Goal: Find specific page/section: Find specific page/section

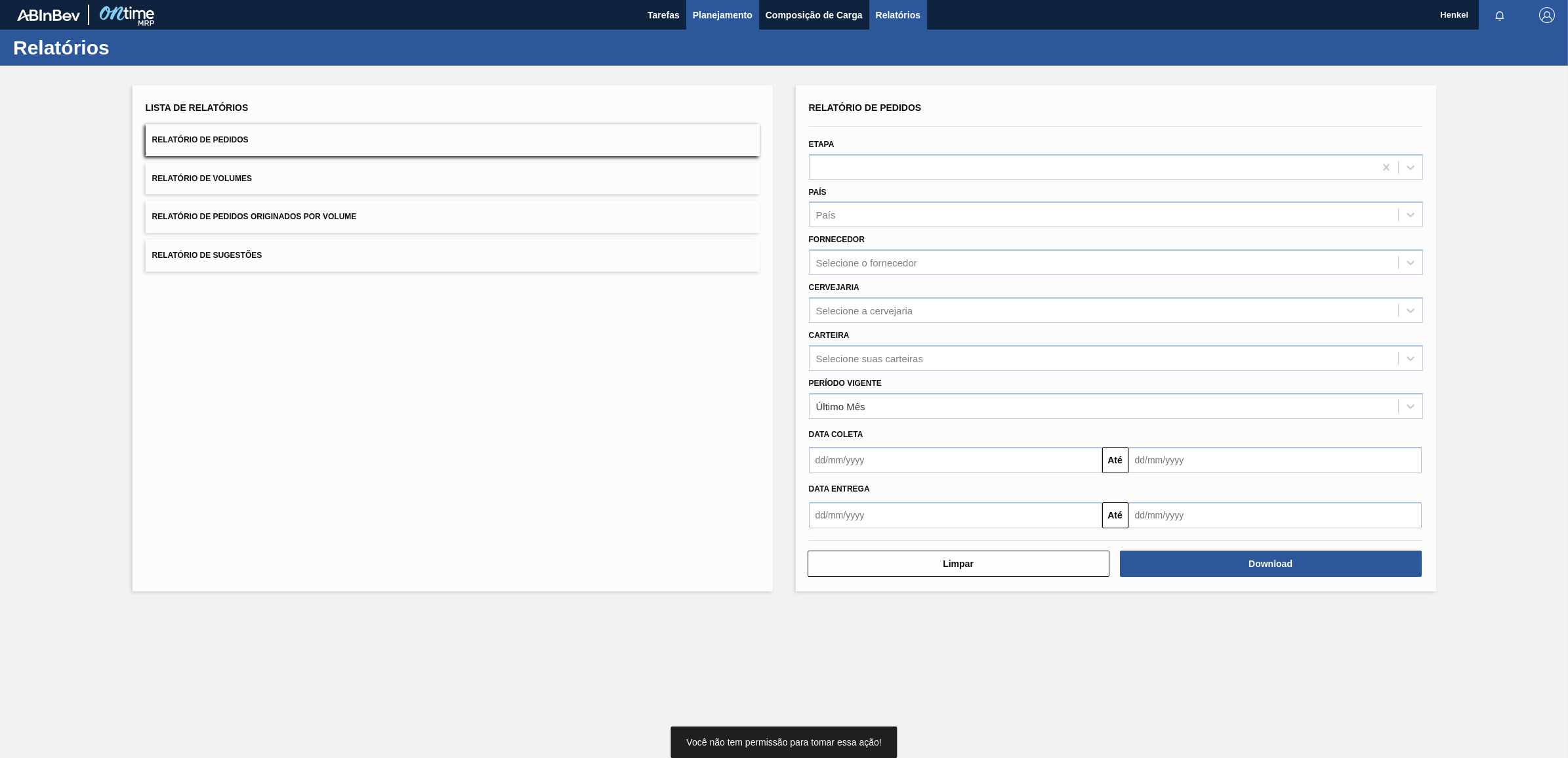
click at [701, 7] on span "Planejamento" at bounding box center [723, 15] width 60 height 16
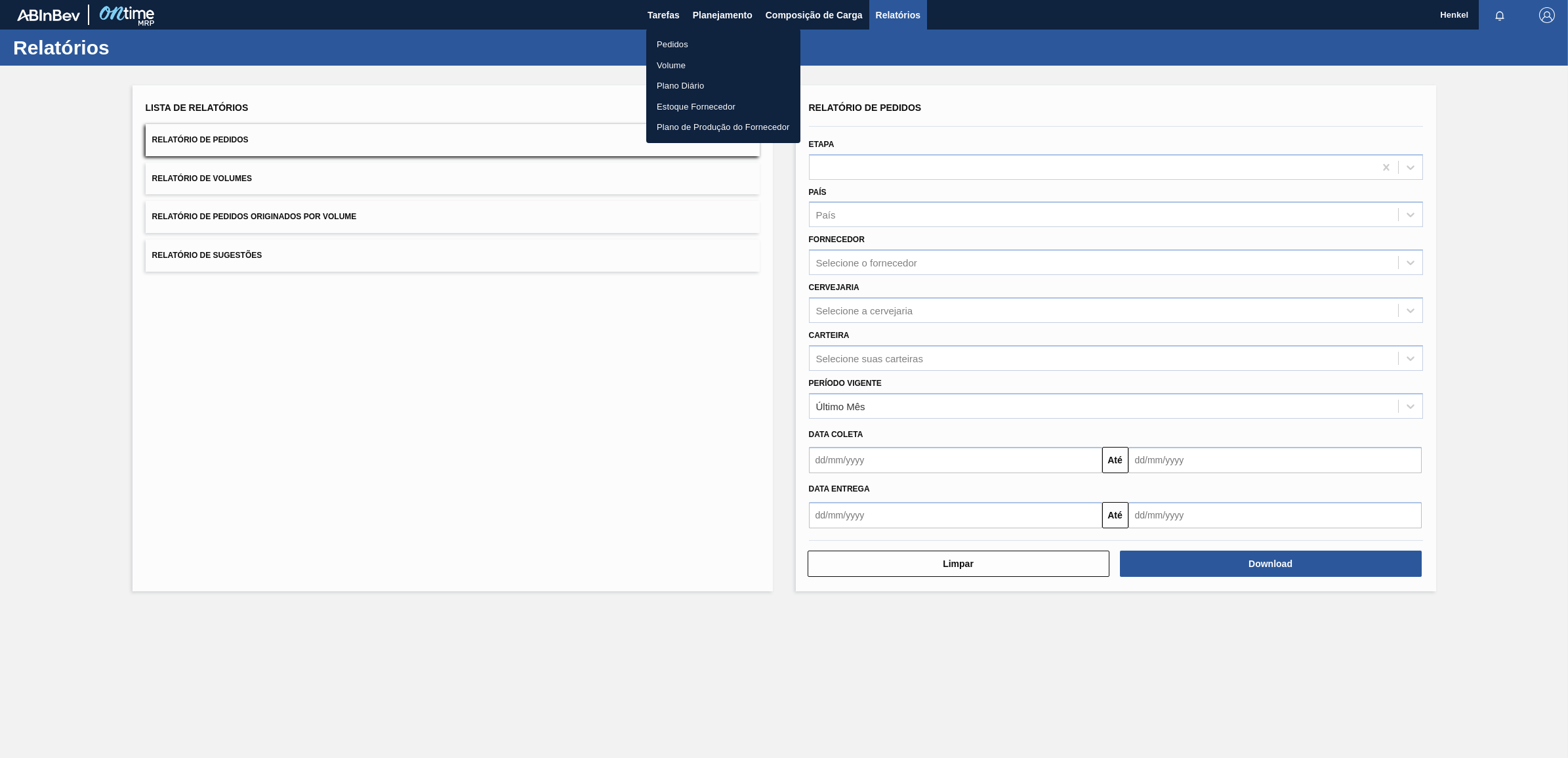
click at [663, 44] on li "Pedidos" at bounding box center [723, 44] width 154 height 21
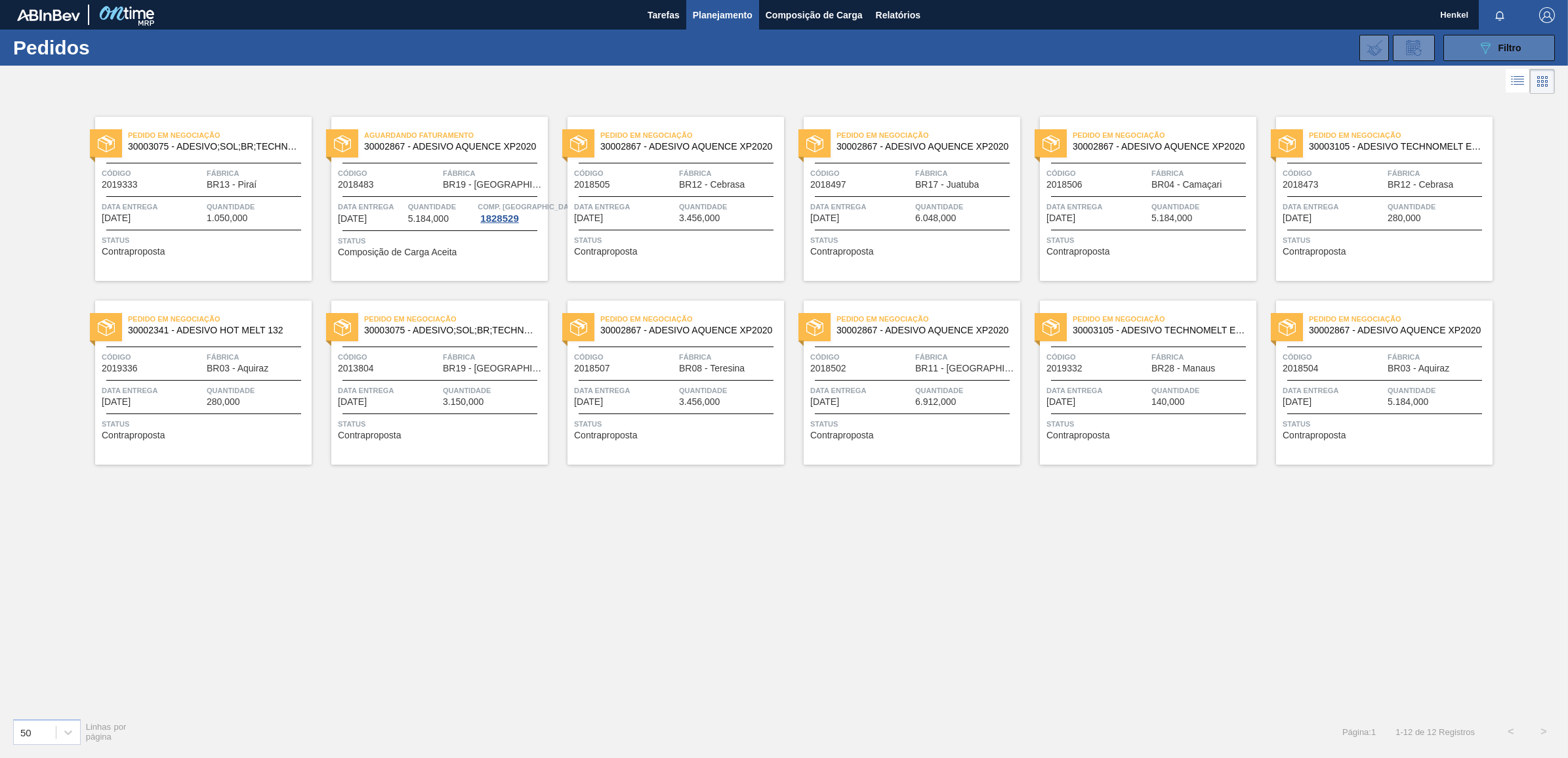
click at [1513, 53] on div "089F7B8B-B2A5-4AFE-B5C0-19BA573D28AC Filtro" at bounding box center [1500, 47] width 44 height 16
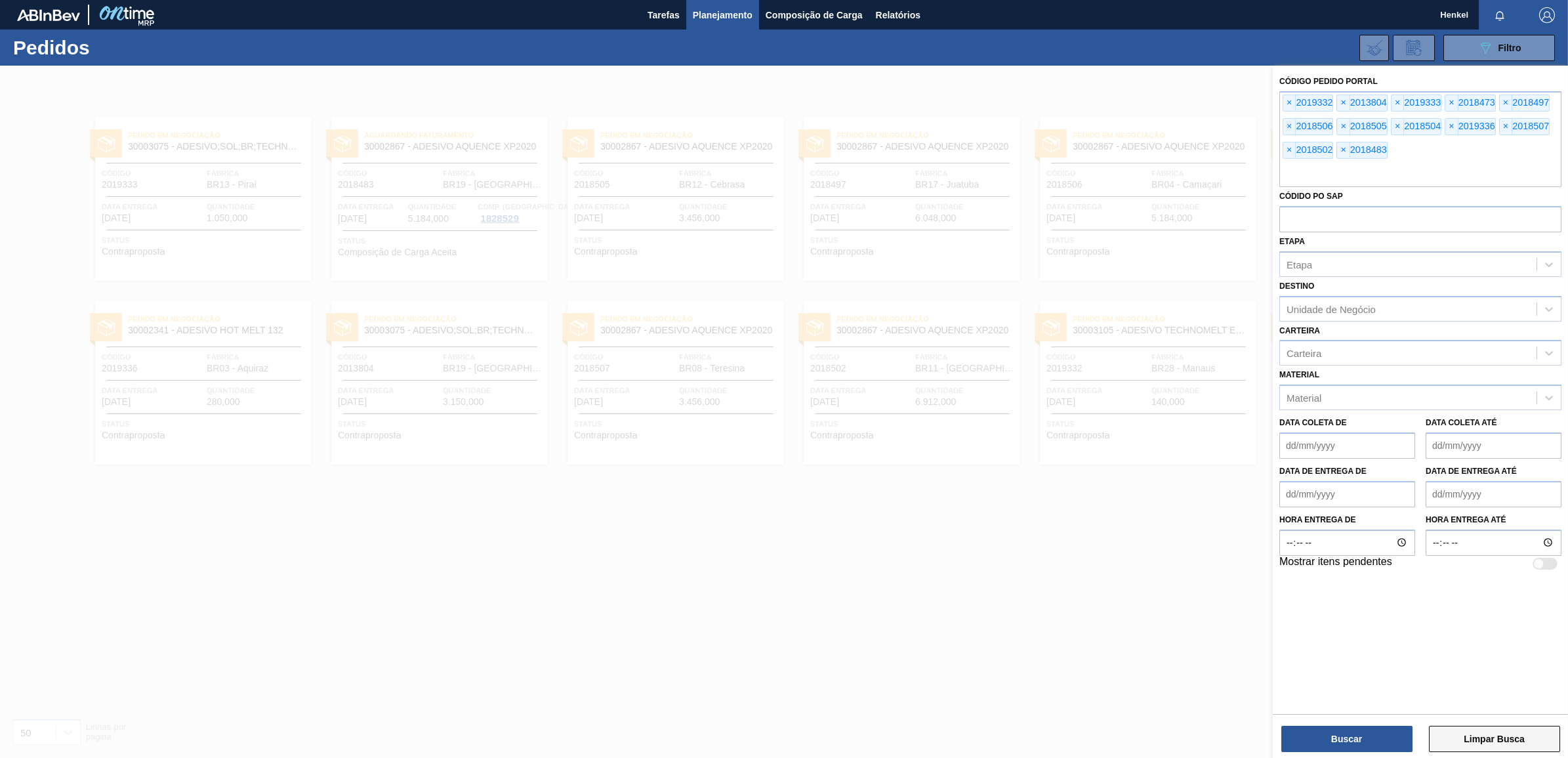
click at [1486, 742] on button "Limpar Busca" at bounding box center [1494, 739] width 131 height 26
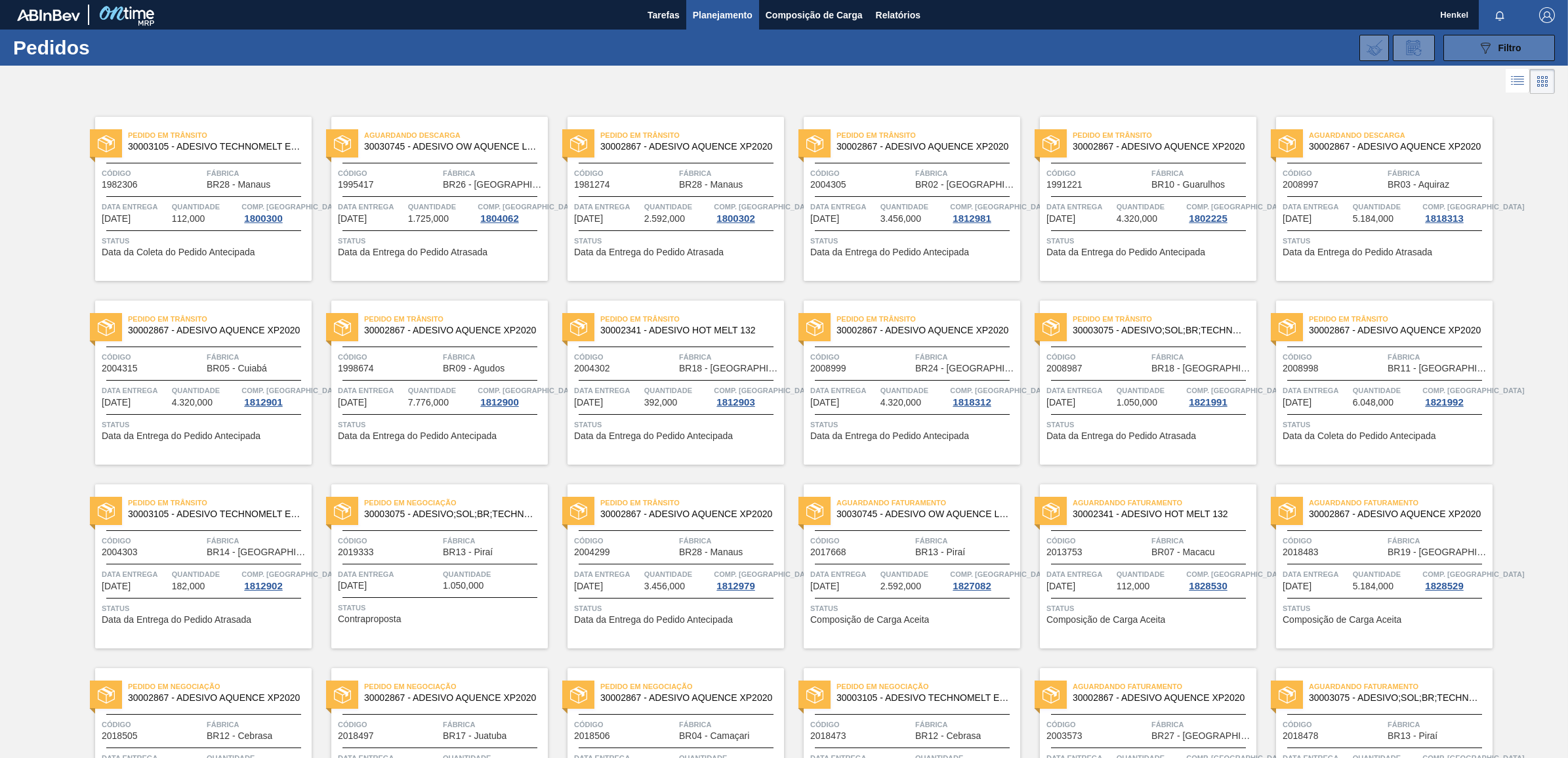
click at [1474, 43] on button "089F7B8B-B2A5-4AFE-B5C0-19BA573D28AC Filtro" at bounding box center [1499, 48] width 112 height 26
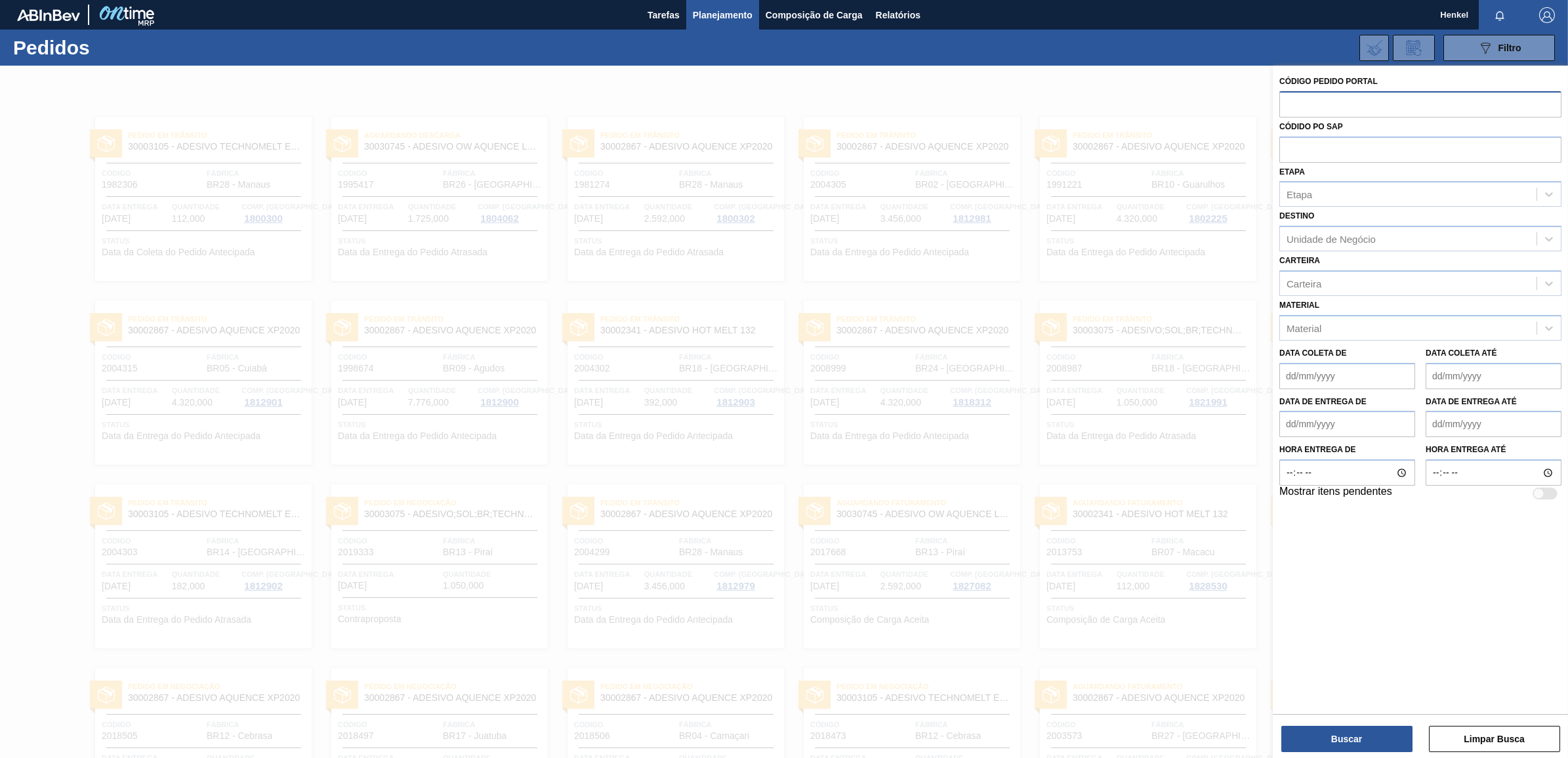
click at [1301, 102] on input "text" at bounding box center [1421, 103] width 282 height 25
paste input "text"
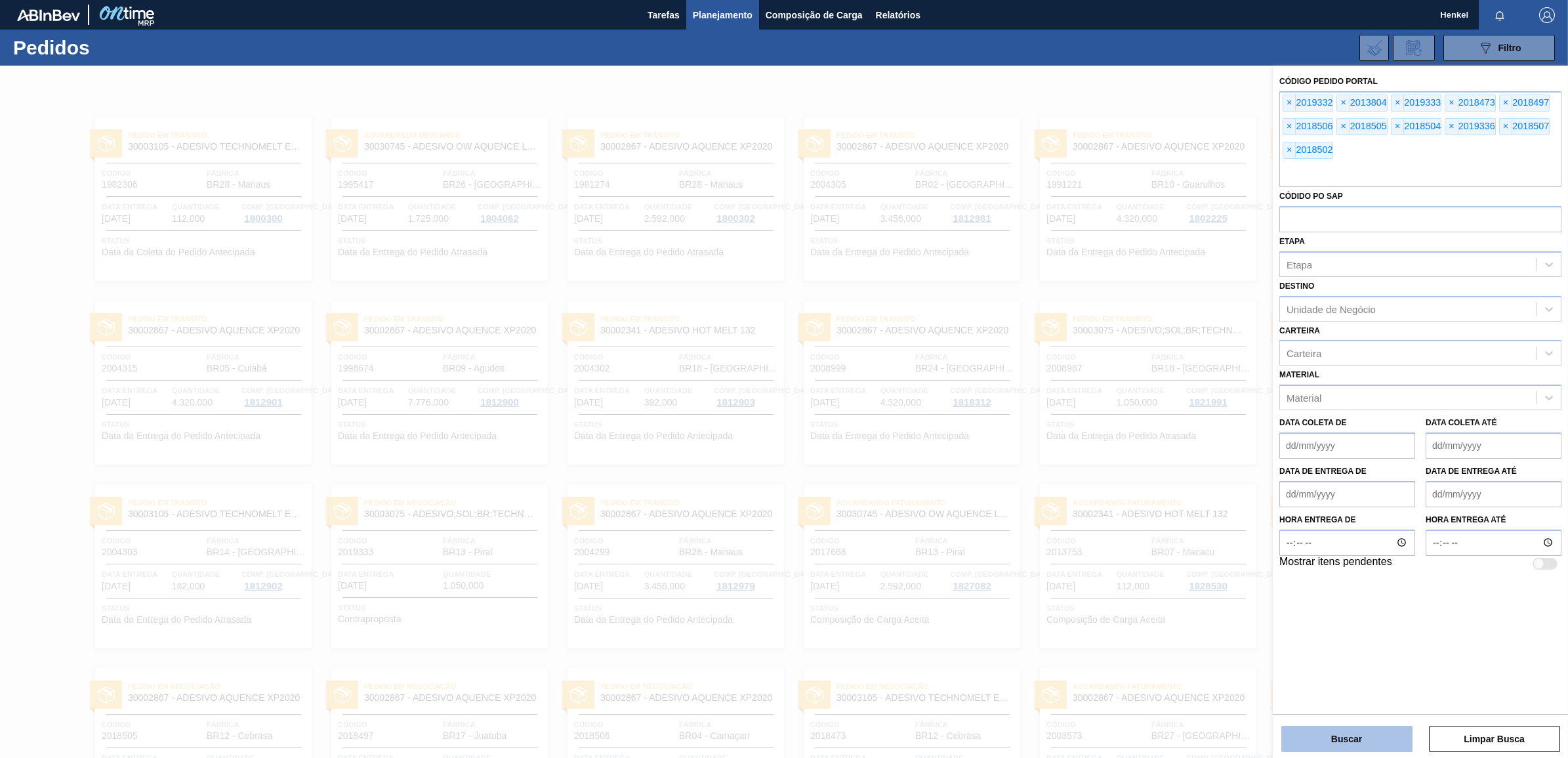
click at [1340, 732] on button "Buscar" at bounding box center [1347, 739] width 131 height 26
